Goal: Information Seeking & Learning: Learn about a topic

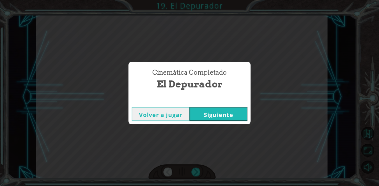
click at [223, 118] on button "Siguiente" at bounding box center [218, 114] width 58 height 14
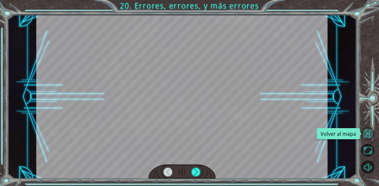
click at [363, 131] on button "Volver al mapa" at bounding box center [367, 133] width 13 height 13
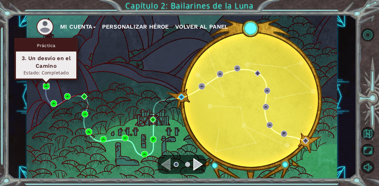
click at [47, 84] on img at bounding box center [46, 86] width 6 height 6
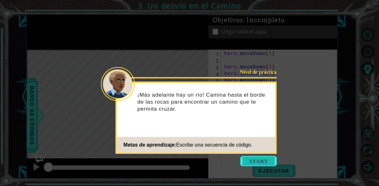
click at [265, 162] on button "Start" at bounding box center [258, 161] width 36 height 10
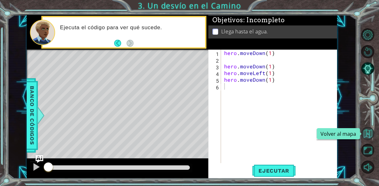
click at [362, 130] on button "Volver al mapa" at bounding box center [367, 133] width 13 height 13
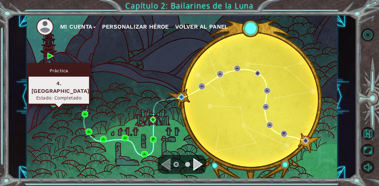
click at [54, 101] on div "Práctica 4. [GEOGRAPHIC_DATA] Estado: Completado" at bounding box center [59, 84] width 64 height 42
click at [52, 104] on img at bounding box center [54, 103] width 6 height 6
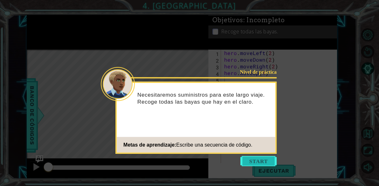
click at [251, 162] on button "Start" at bounding box center [258, 161] width 36 height 10
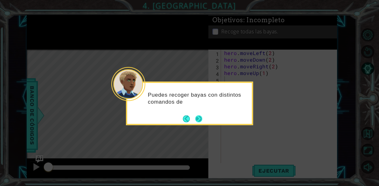
click at [200, 115] on button "Next" at bounding box center [198, 118] width 7 height 7
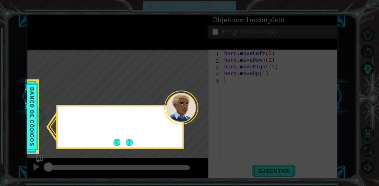
click at [200, 115] on icon at bounding box center [189, 93] width 379 height 186
click at [126, 143] on button "Next" at bounding box center [129, 142] width 7 height 7
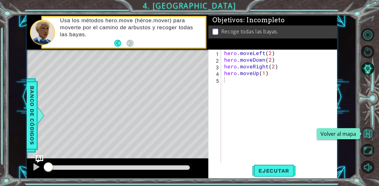
click at [364, 133] on button "Volver al mapa" at bounding box center [367, 133] width 13 height 13
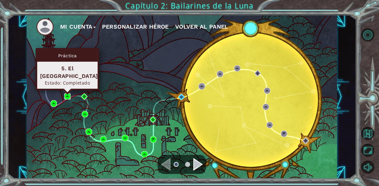
click at [70, 95] on img at bounding box center [67, 96] width 6 height 6
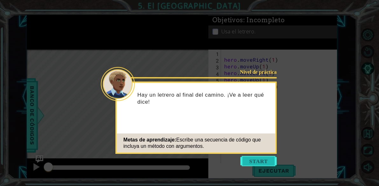
click at [265, 165] on button "Start" at bounding box center [258, 161] width 36 height 10
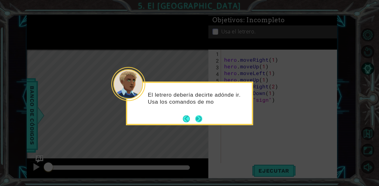
click at [201, 120] on button "Next" at bounding box center [198, 118] width 7 height 7
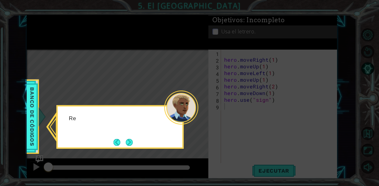
click at [201, 120] on icon at bounding box center [189, 93] width 379 height 186
